Goal: Navigation & Orientation: Find specific page/section

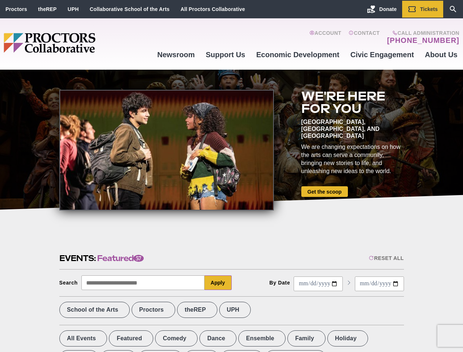
click at [231, 176] on div at bounding box center [166, 150] width 214 height 121
click at [386, 258] on div "Reset All" at bounding box center [386, 258] width 35 height 6
click at [218, 283] on button "Apply" at bounding box center [218, 282] width 27 height 15
